Goal: Transaction & Acquisition: Purchase product/service

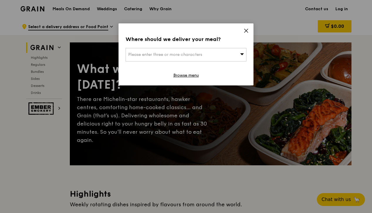
click at [224, 55] on div "Please enter three or more characters" at bounding box center [186, 54] width 121 height 13
click at [182, 54] on input "search" at bounding box center [186, 54] width 120 height 13
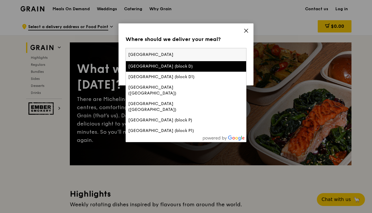
type input "[GEOGRAPHIC_DATA]"
click at [247, 30] on icon at bounding box center [246, 31] width 4 height 4
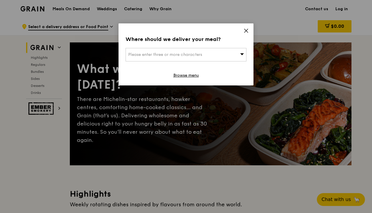
click at [187, 56] on span "Please enter three or more characters" at bounding box center [165, 54] width 74 height 5
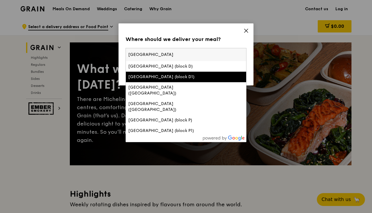
type input "[GEOGRAPHIC_DATA]"
click at [172, 76] on div "[GEOGRAPHIC_DATA] (block D1)" at bounding box center [171, 77] width 87 height 6
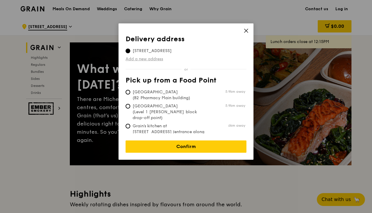
click at [153, 58] on link "Add a new address" at bounding box center [186, 59] width 121 height 6
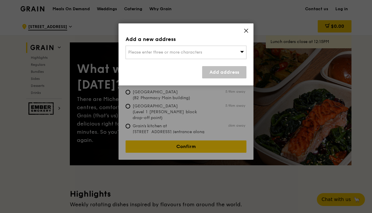
click at [160, 52] on span "Please enter three or more characters" at bounding box center [165, 52] width 74 height 5
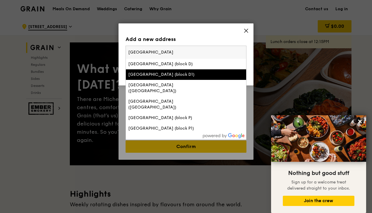
type input "[GEOGRAPHIC_DATA]"
click at [191, 73] on div "[GEOGRAPHIC_DATA] (block D1)" at bounding box center [171, 75] width 87 height 6
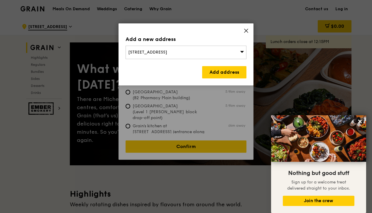
click at [246, 30] on icon at bounding box center [245, 30] width 5 height 5
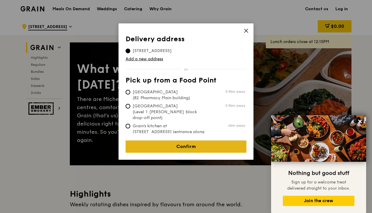
click at [184, 144] on link "Confirm" at bounding box center [186, 147] width 121 height 12
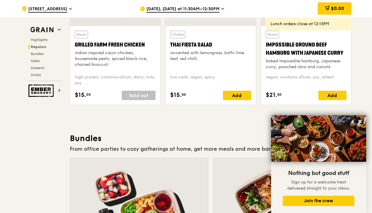
scroll to position [728, 0]
click at [41, 53] on span "Bundles" at bounding box center [38, 54] width 14 height 4
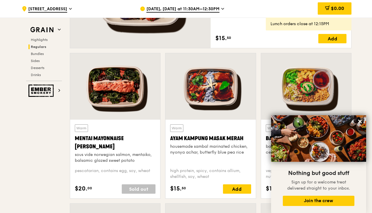
scroll to position [479, 0]
